Goal: Task Accomplishment & Management: Use online tool/utility

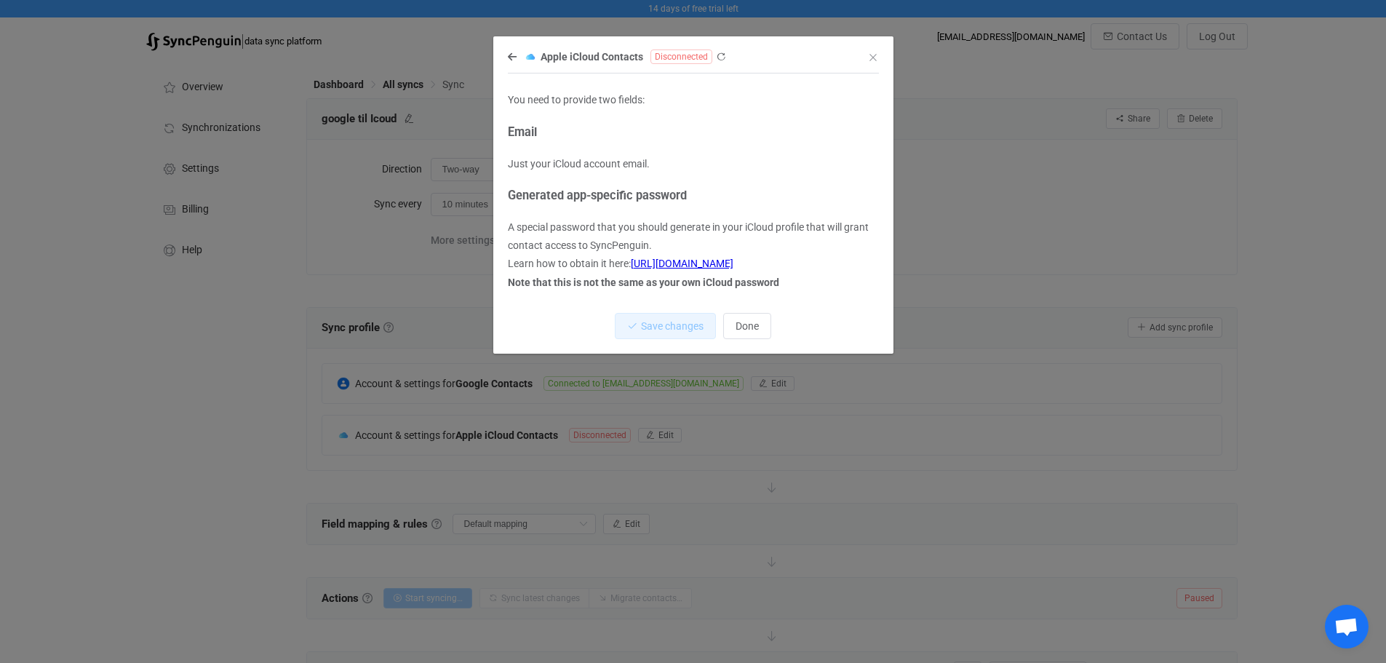
click at [508, 58] on icon "dialog" at bounding box center [512, 57] width 9 height 10
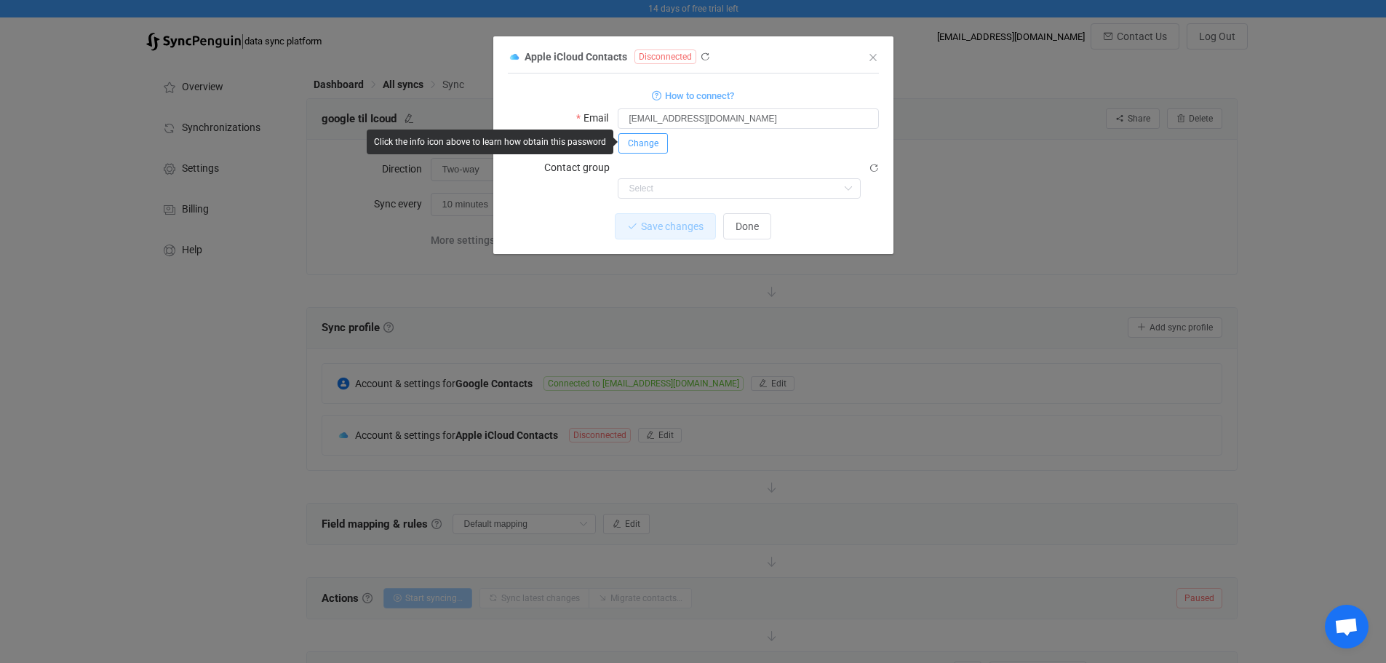
click at [647, 138] on span "Change" at bounding box center [643, 143] width 31 height 10
click at [820, 140] on button "Save" at bounding box center [811, 142] width 38 height 20
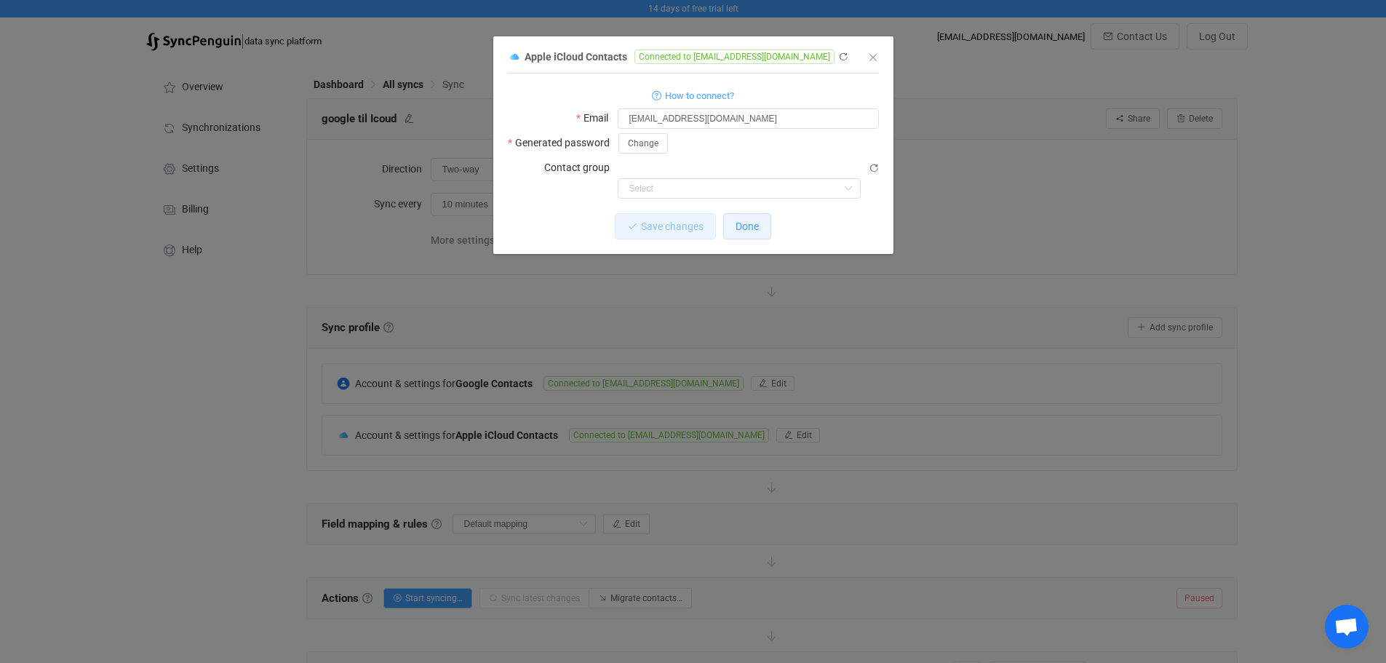
click at [748, 220] on span "Done" at bounding box center [746, 226] width 23 height 12
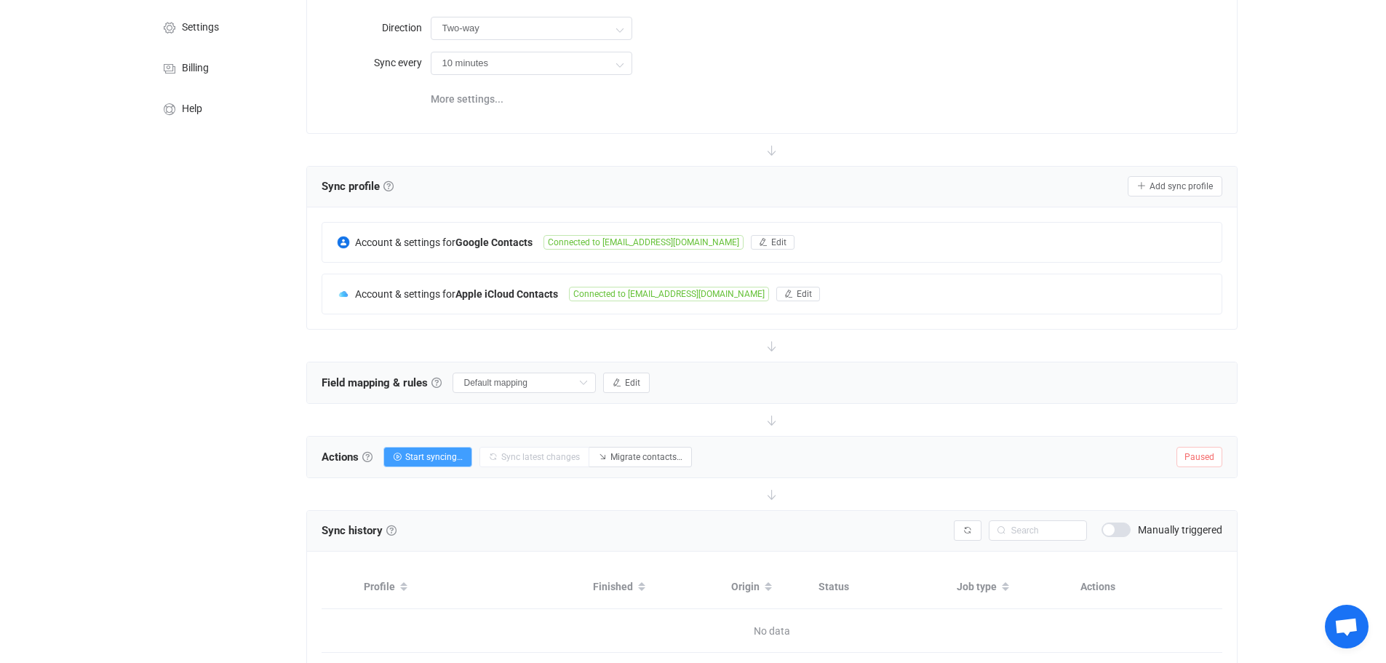
scroll to position [145, 0]
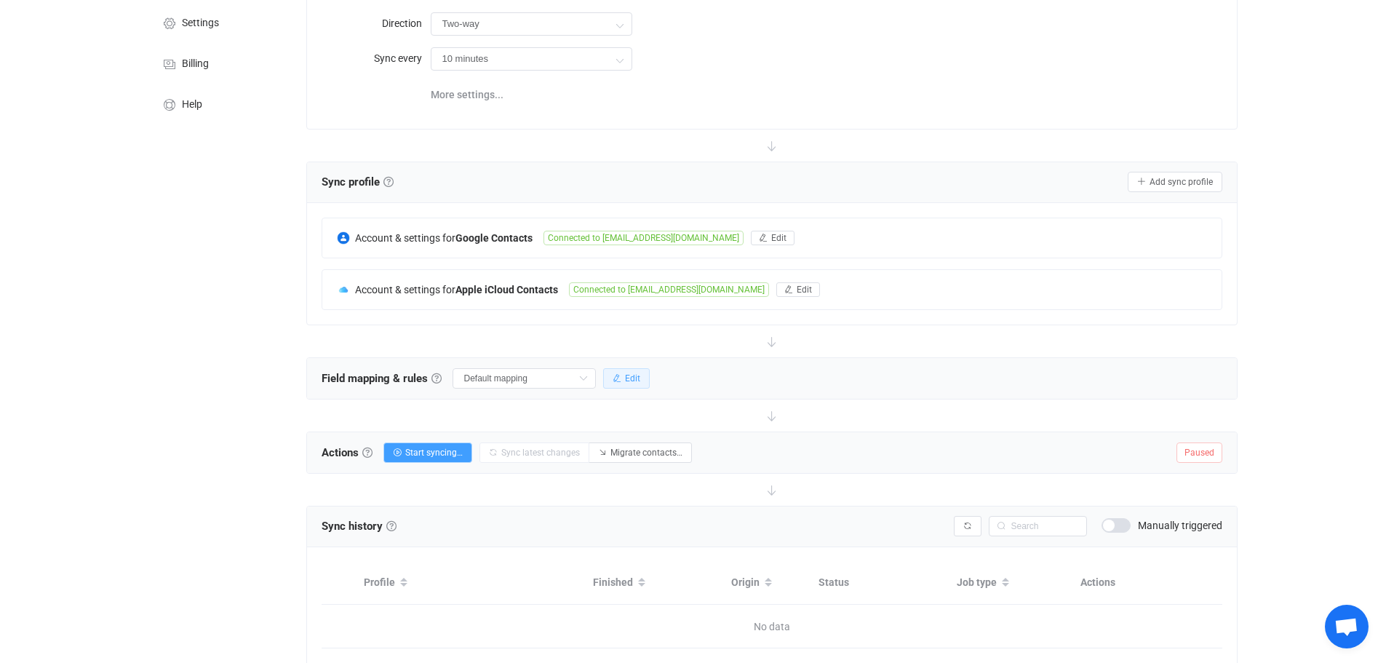
click at [625, 377] on span "Edit" at bounding box center [632, 378] width 15 height 10
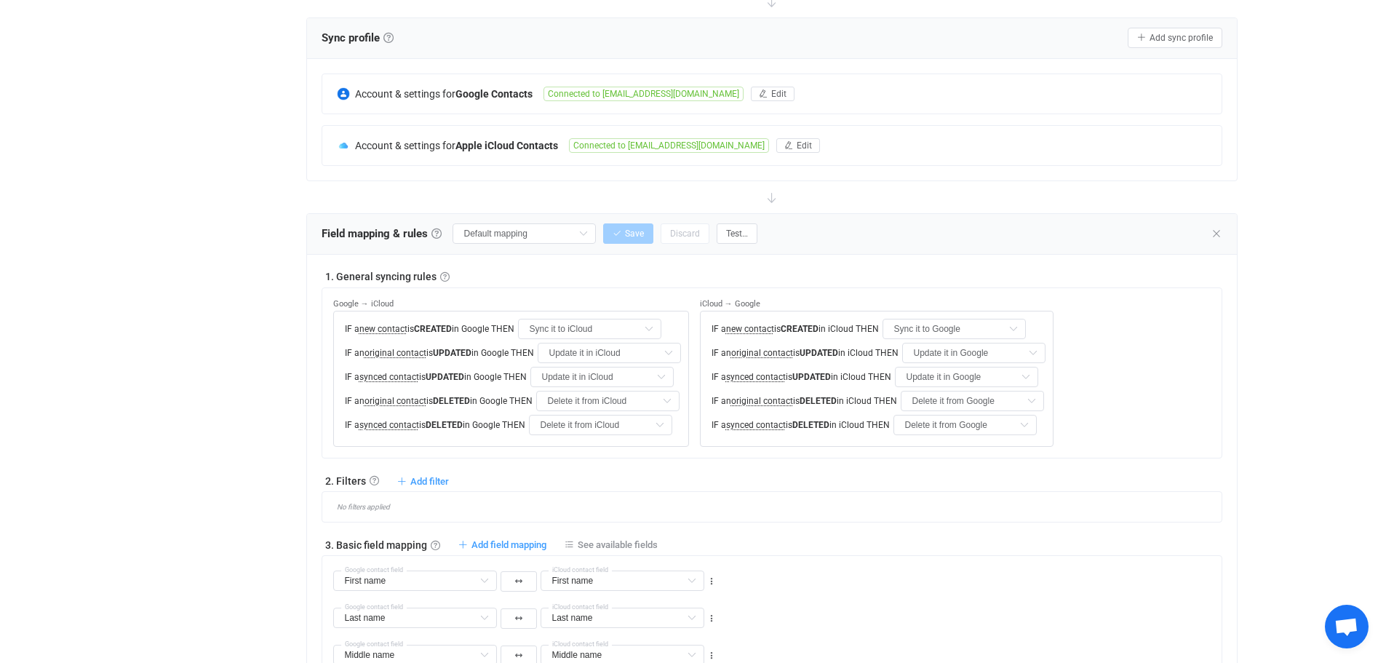
scroll to position [291, 0]
click at [603, 349] on input "Update it in iCloud" at bounding box center [608, 351] width 143 height 20
click at [235, 357] on div "Overview Synchronizations Settings Billing Help" at bounding box center [219, 652] width 160 height 1771
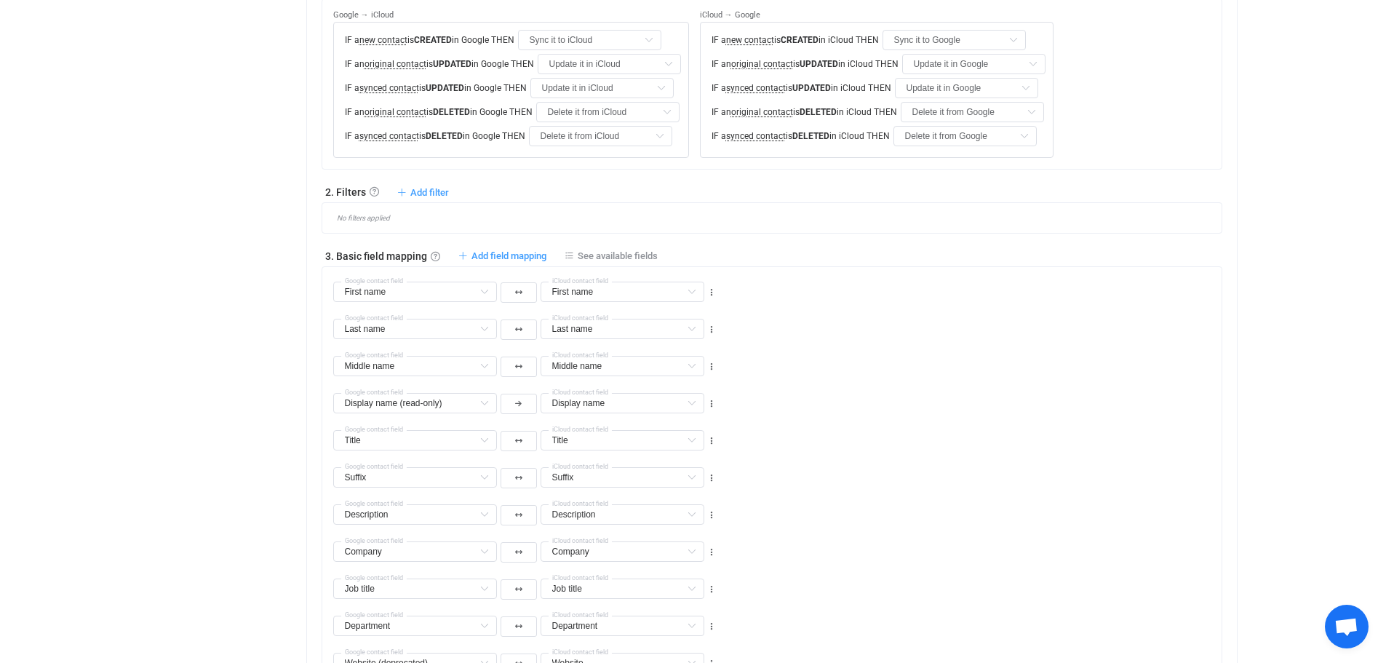
scroll to position [582, 0]
click at [607, 397] on input "text" at bounding box center [622, 399] width 164 height 20
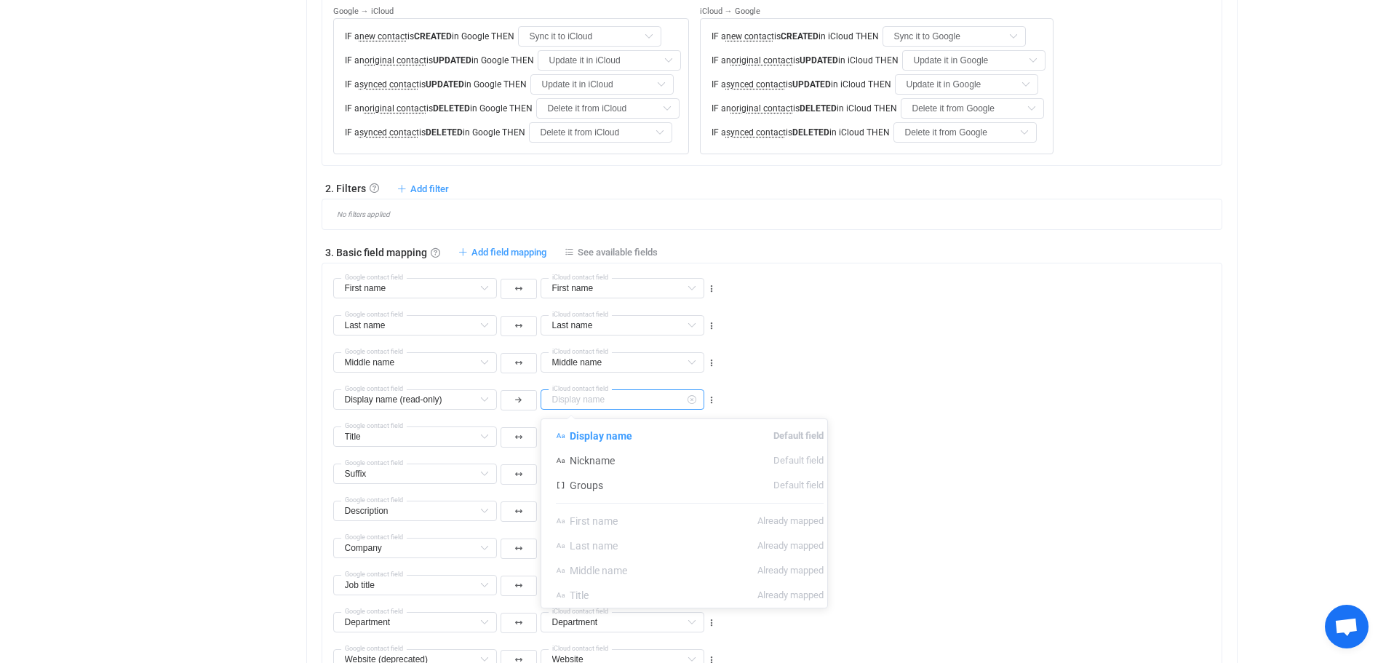
click at [607, 397] on input "text" at bounding box center [622, 399] width 164 height 20
type input "Display name"
click at [820, 393] on div "Display name (read-only) Display name (read-only) Default field All Websites De…" at bounding box center [777, 393] width 888 height 37
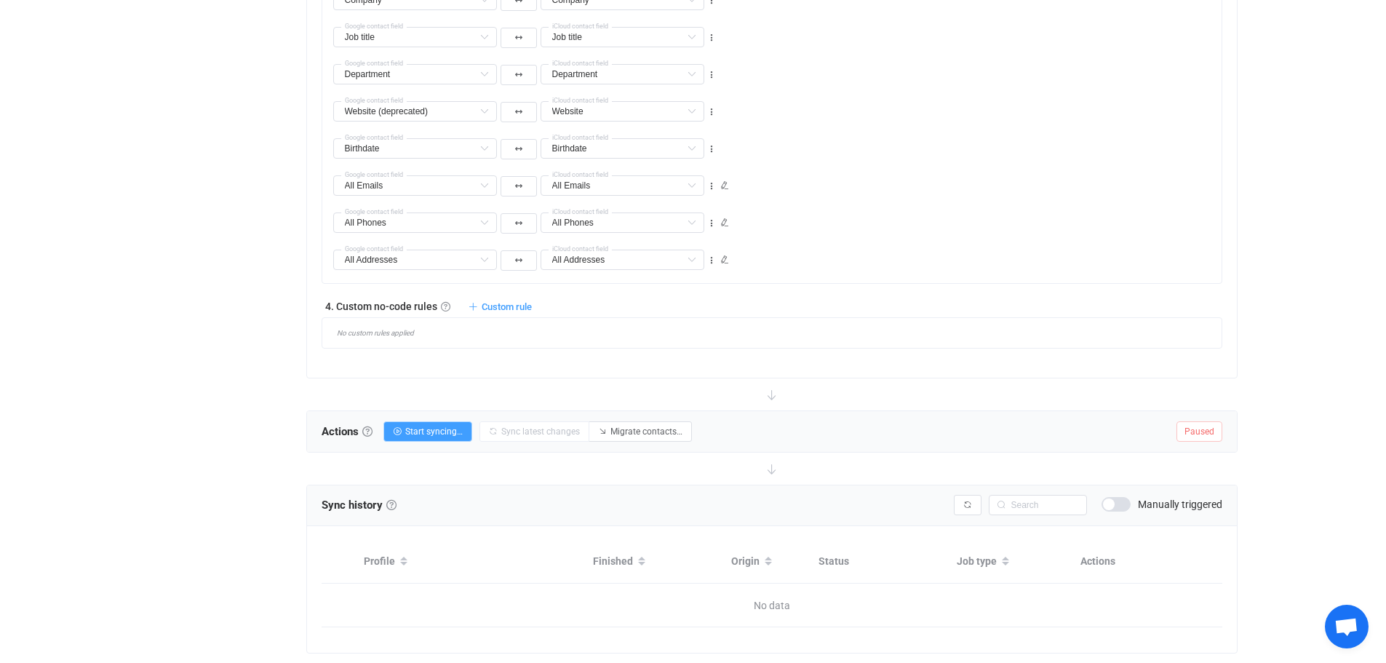
scroll to position [1164, 0]
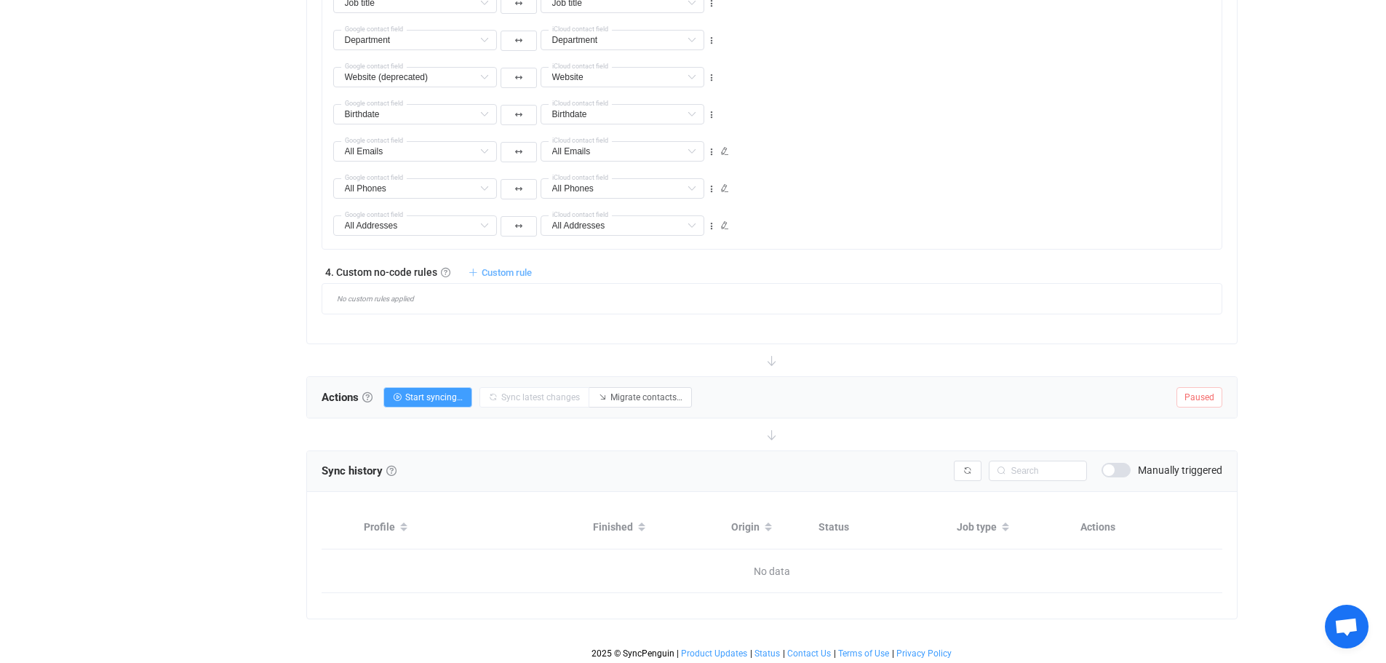
click at [512, 273] on span "Custom rule" at bounding box center [506, 272] width 50 height 11
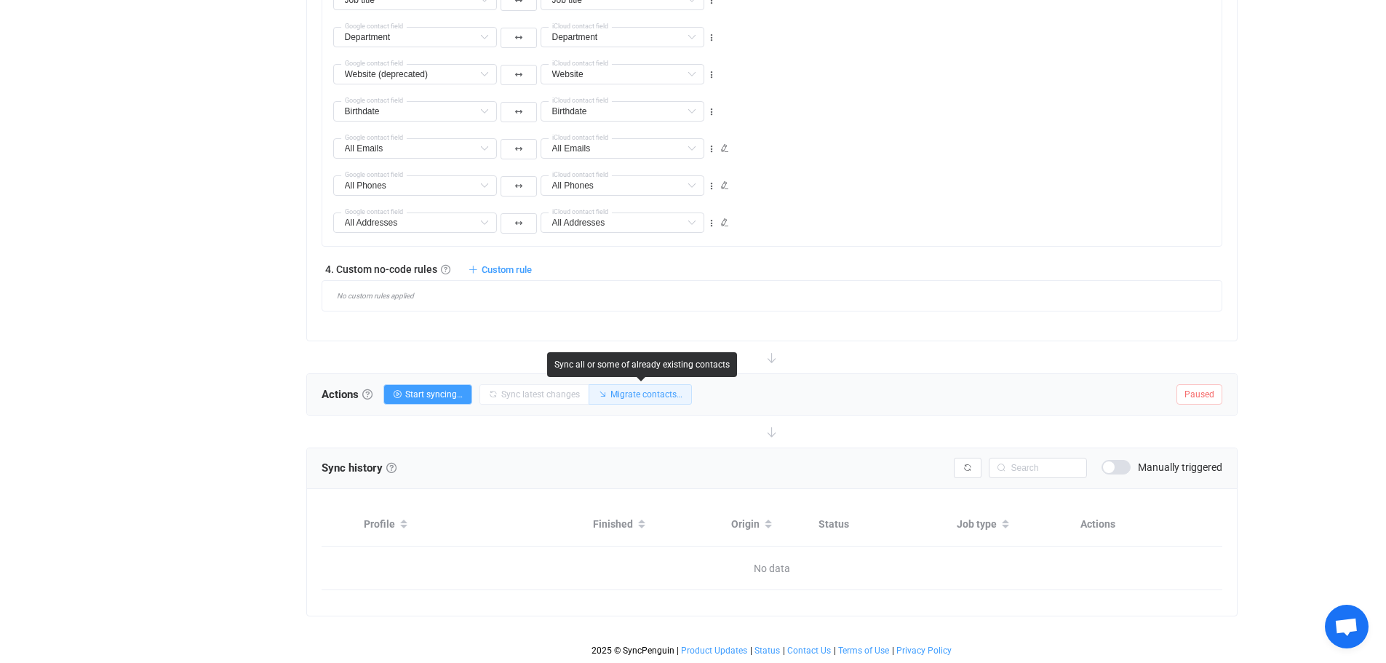
click at [655, 393] on span "Migrate contacts…" at bounding box center [646, 394] width 72 height 10
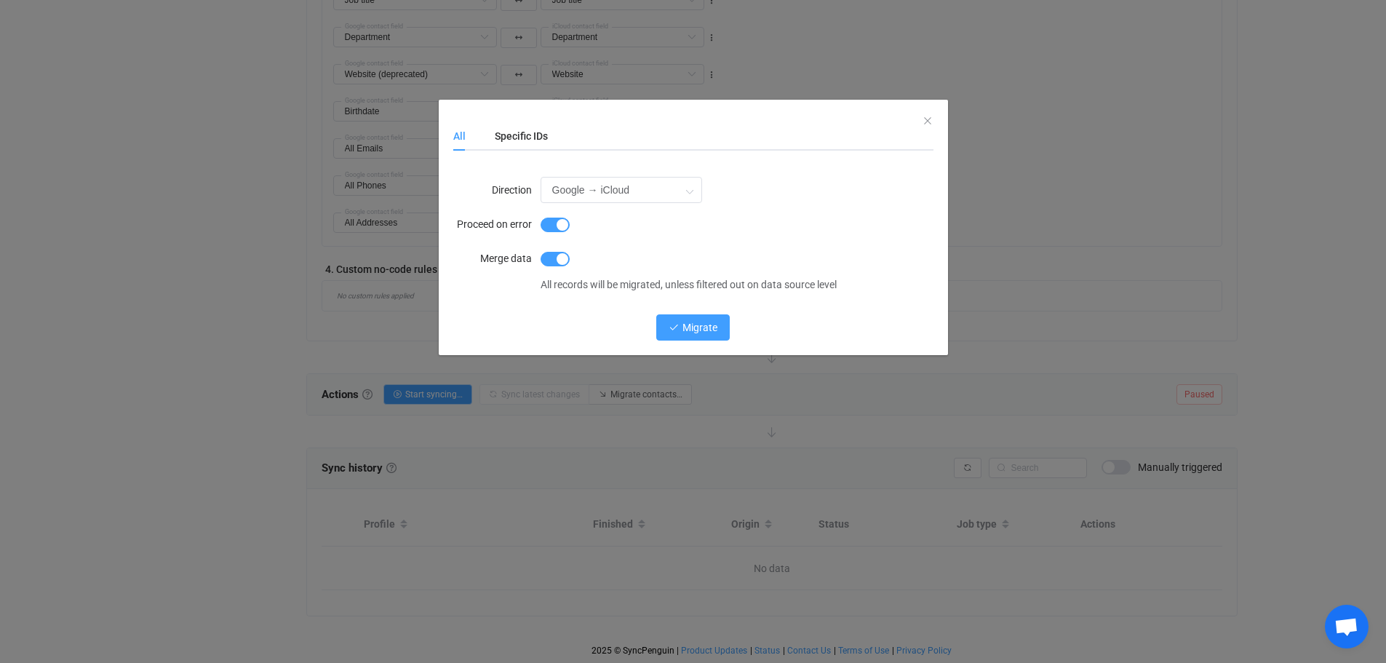
click at [690, 326] on span "Migrate" at bounding box center [699, 327] width 35 height 12
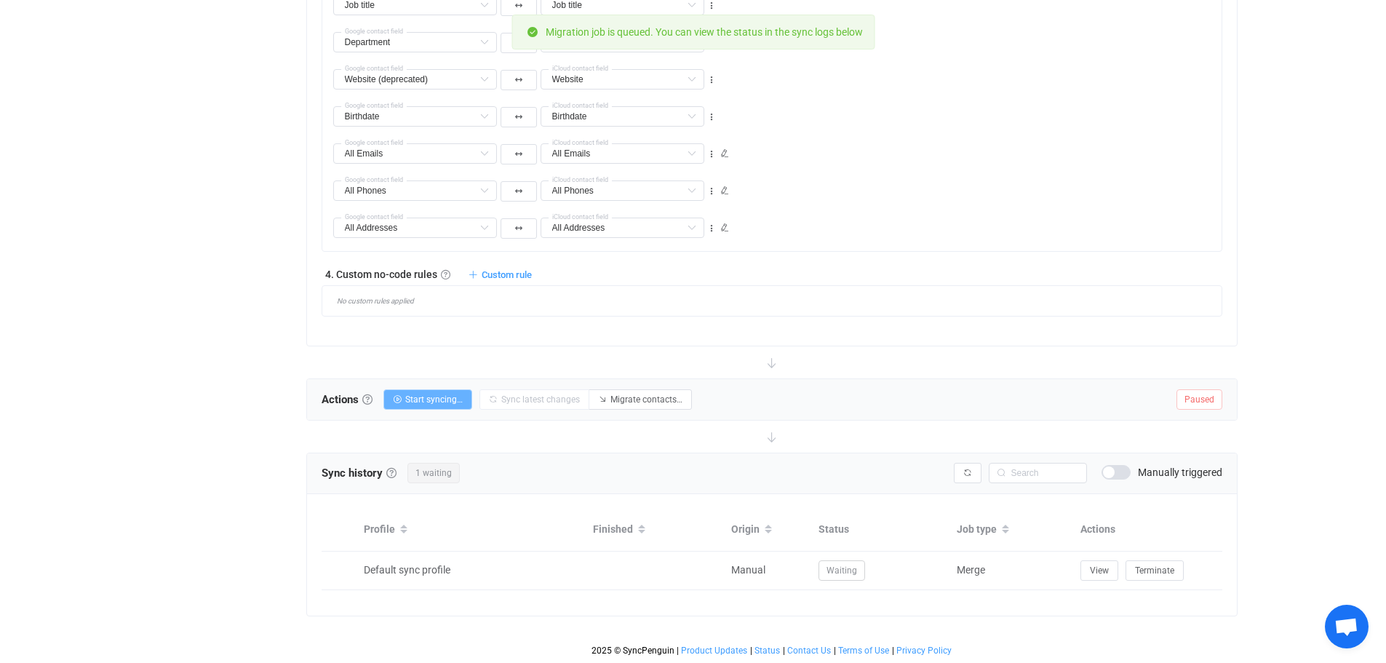
click at [438, 399] on span "Start syncing…" at bounding box center [433, 399] width 57 height 10
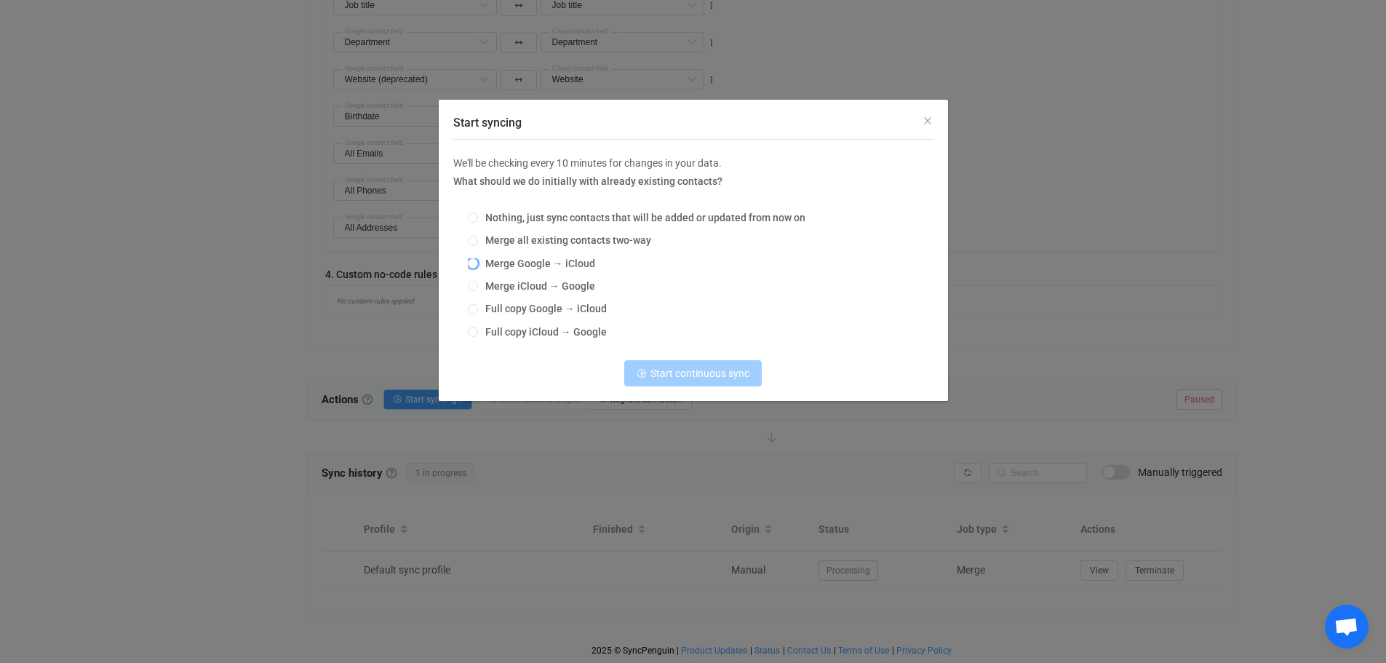
click at [479, 261] on span "Merge Google → iCloud" at bounding box center [536, 263] width 117 height 12
click at [478, 261] on input "Merge Google → iCloud" at bounding box center [473, 264] width 10 height 12
radio input "true"
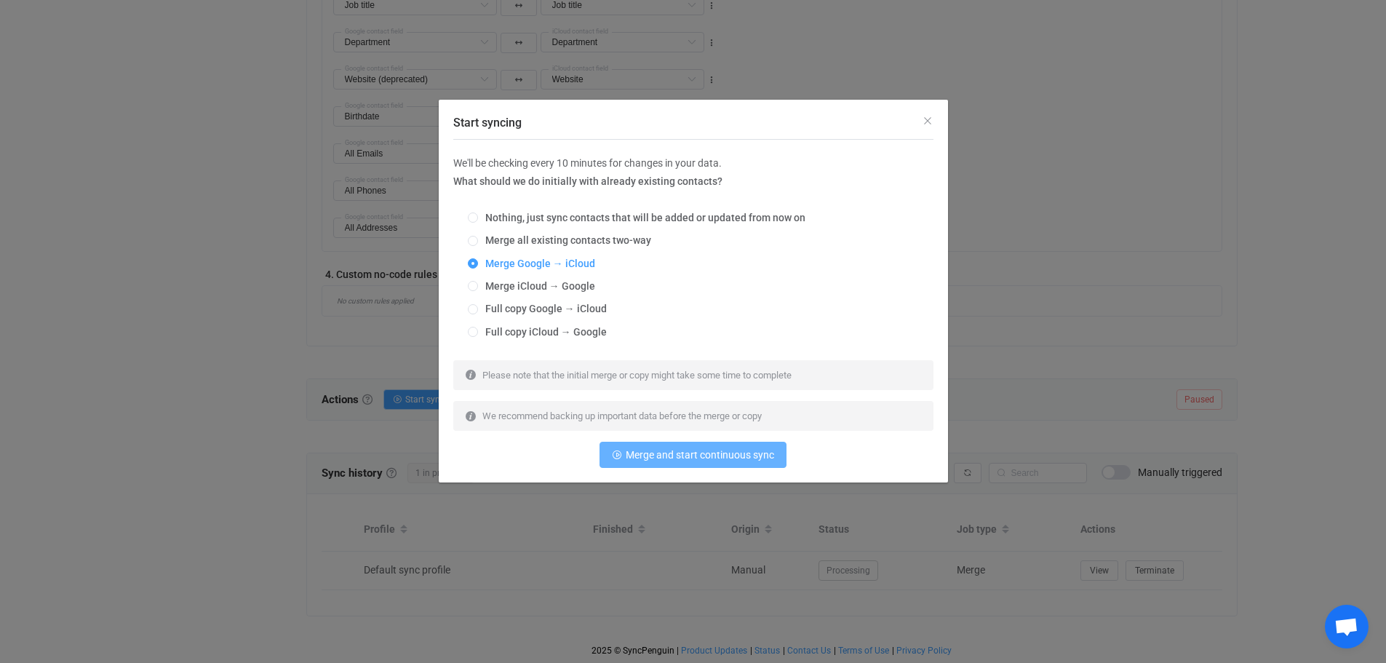
click at [687, 456] on span "Merge and start continuous sync" at bounding box center [699, 455] width 148 height 12
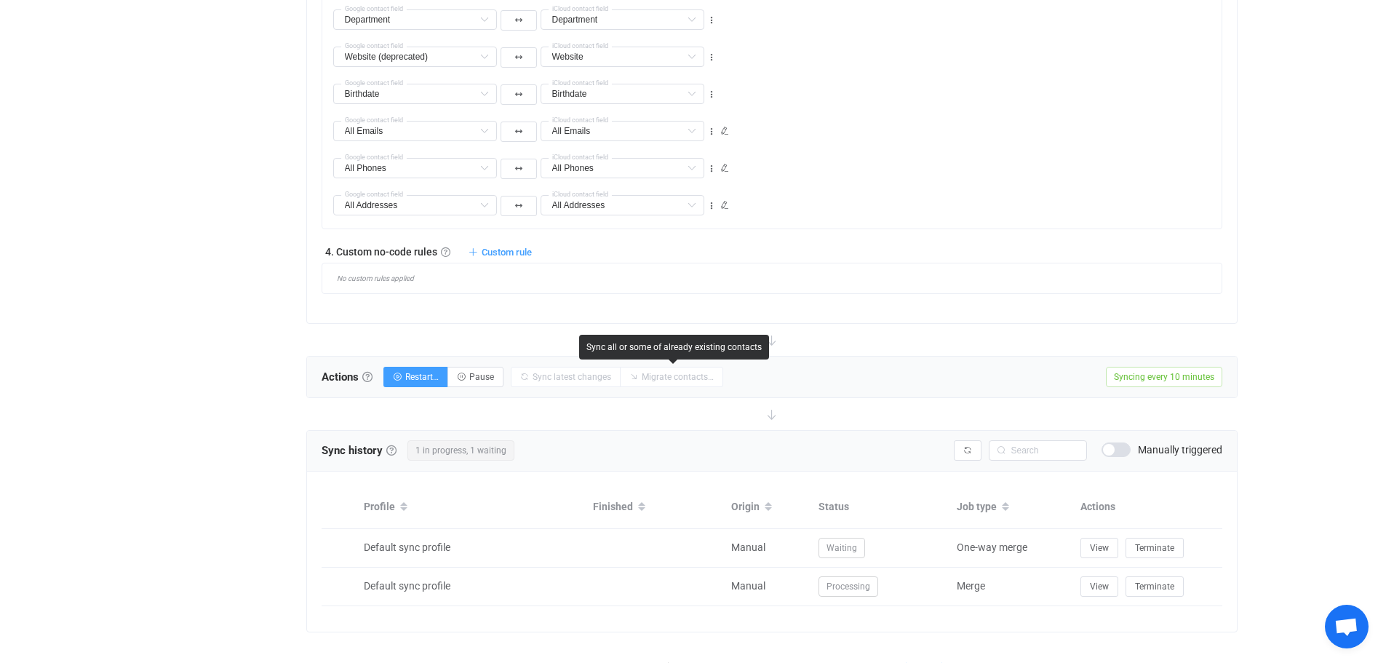
scroll to position [1201, 0]
